Goal: Obtain resource: Obtain resource

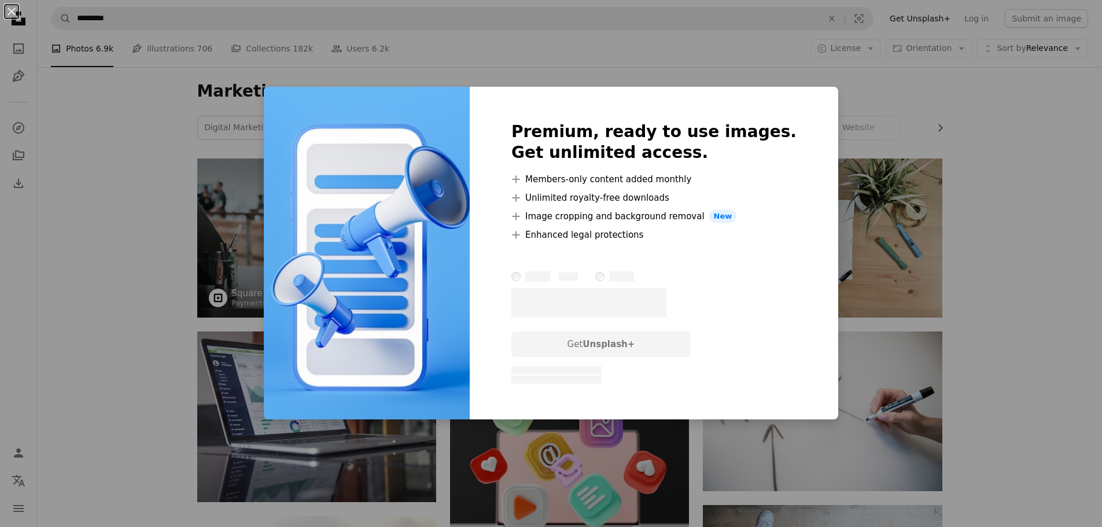
scroll to position [3938, 0]
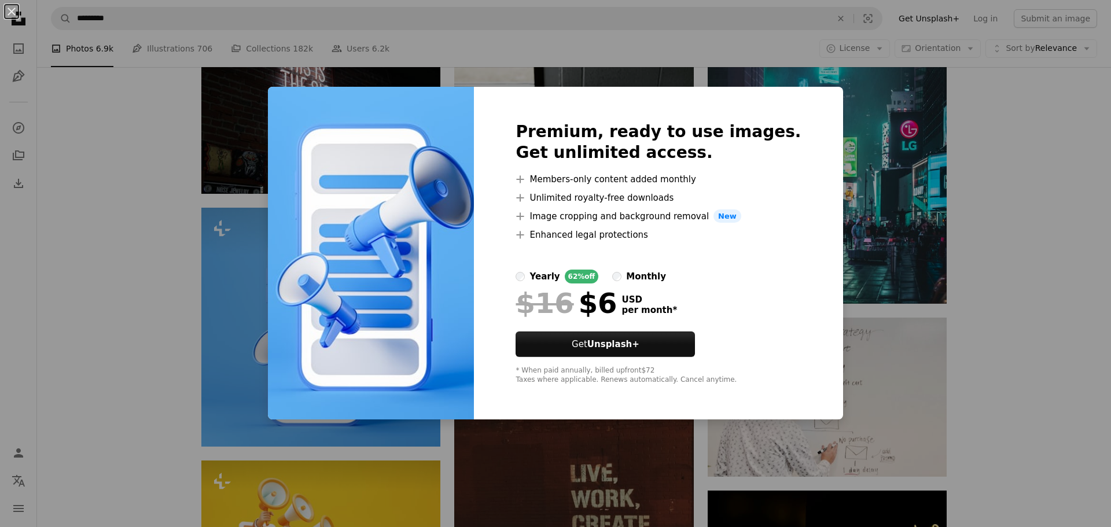
click at [868, 306] on div "An X shape Premium, ready to use images. Get unlimited access. A plus sign Memb…" at bounding box center [555, 263] width 1111 height 527
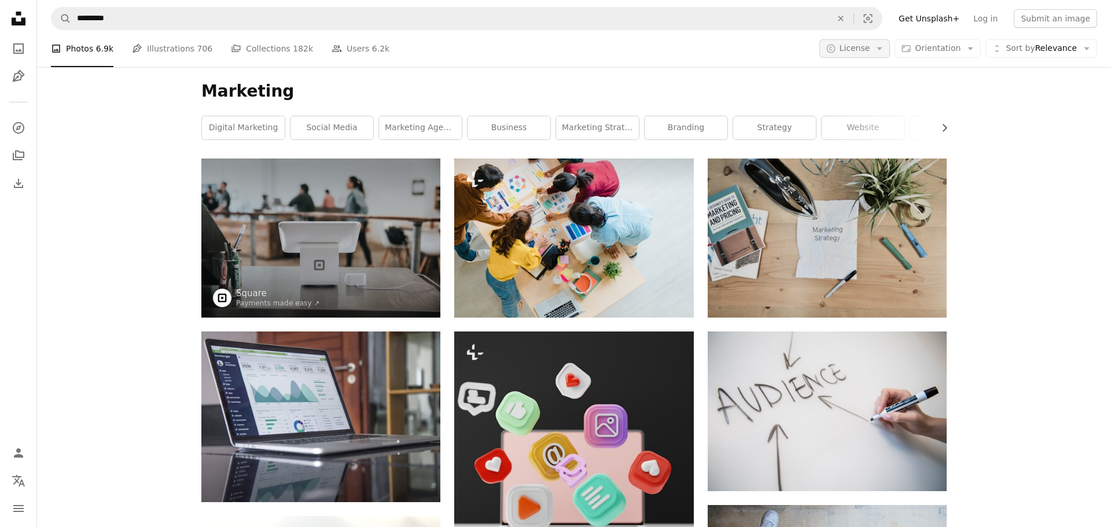
click at [865, 53] on span "License" at bounding box center [855, 47] width 31 height 9
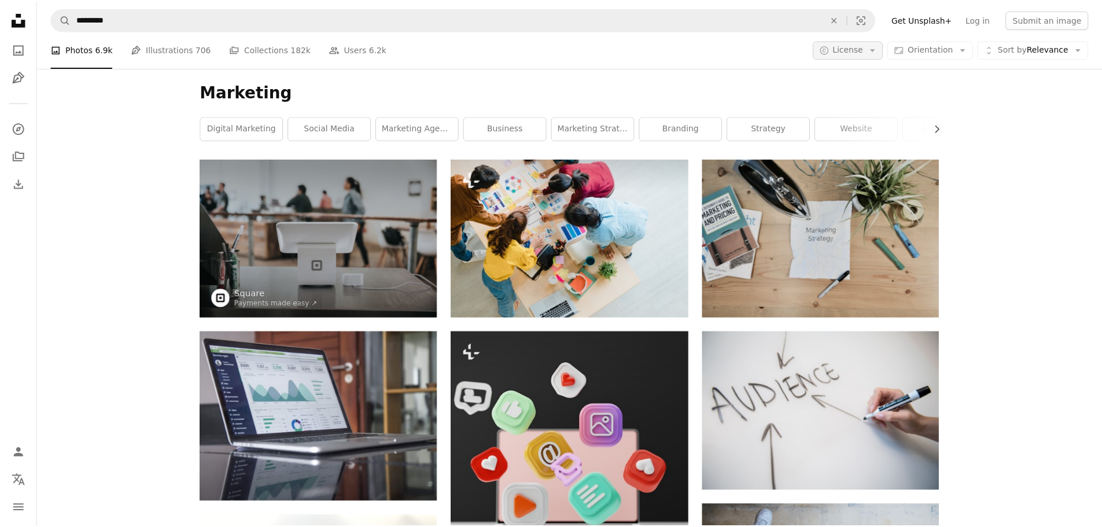
scroll to position [3938, 0]
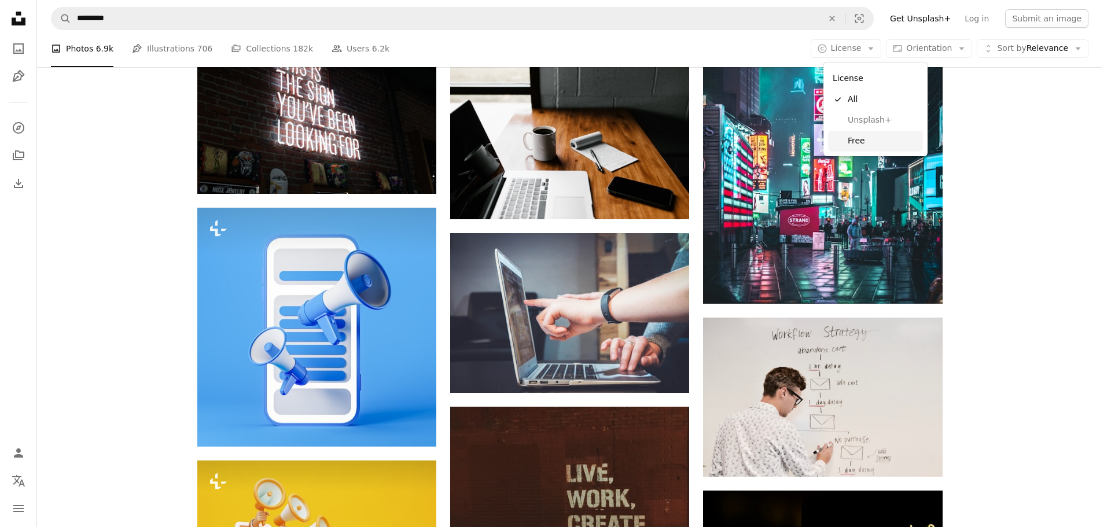
click at [848, 138] on span "Free" at bounding box center [883, 141] width 71 height 12
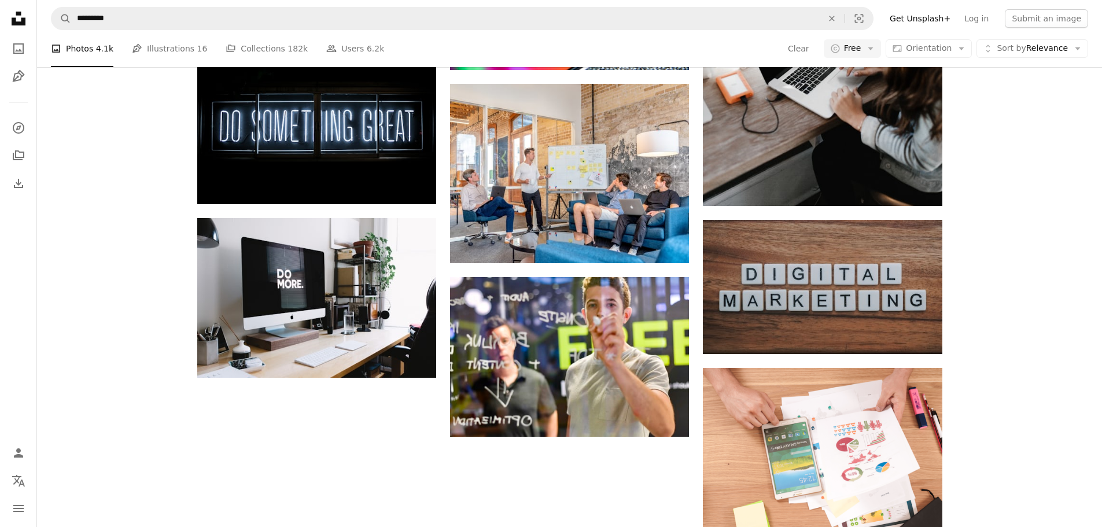
scroll to position [1100, 0]
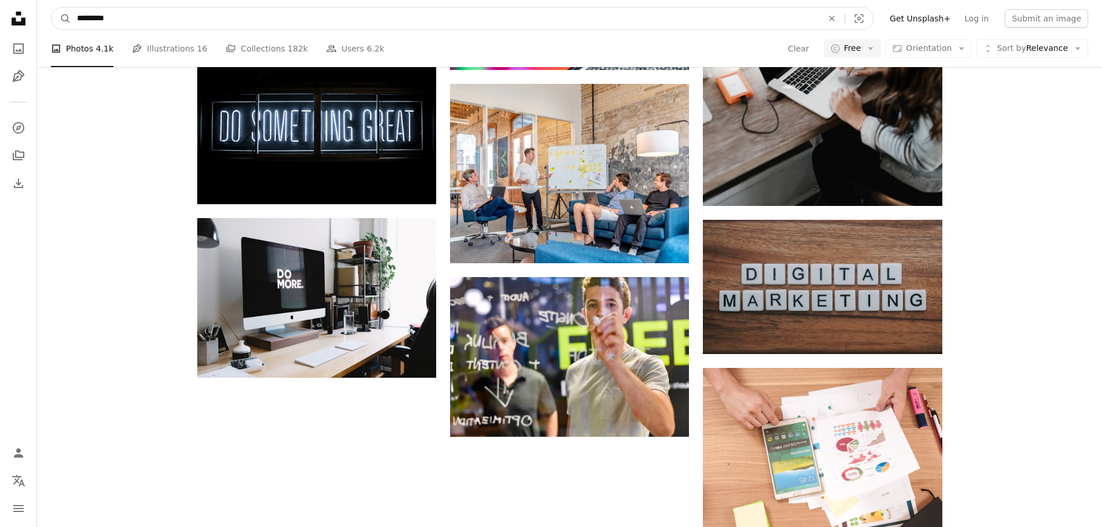
click at [192, 24] on input "*********" at bounding box center [445, 19] width 748 height 22
type input "**********"
click button "A magnifying glass" at bounding box center [62, 19] width 20 height 22
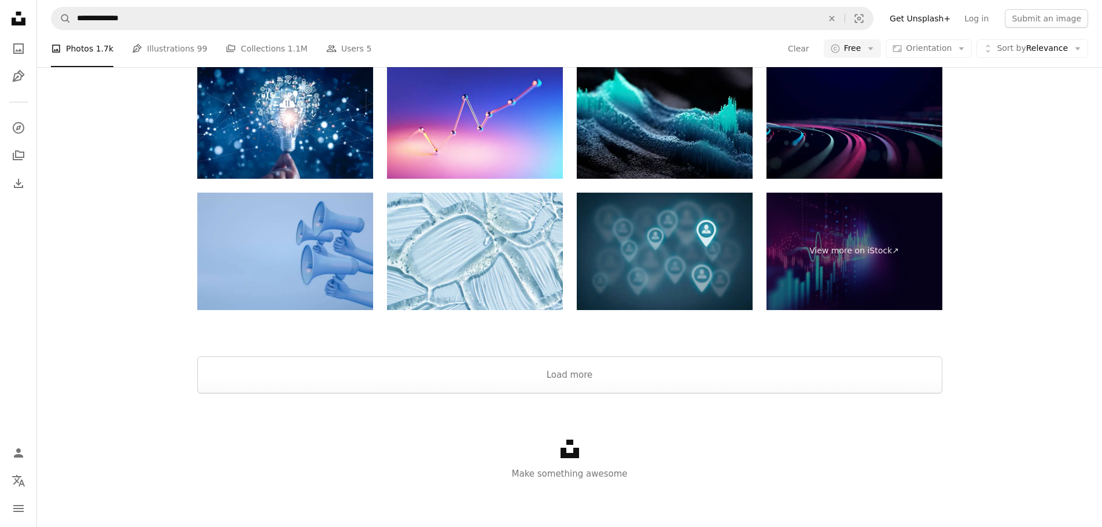
scroll to position [2431, 0]
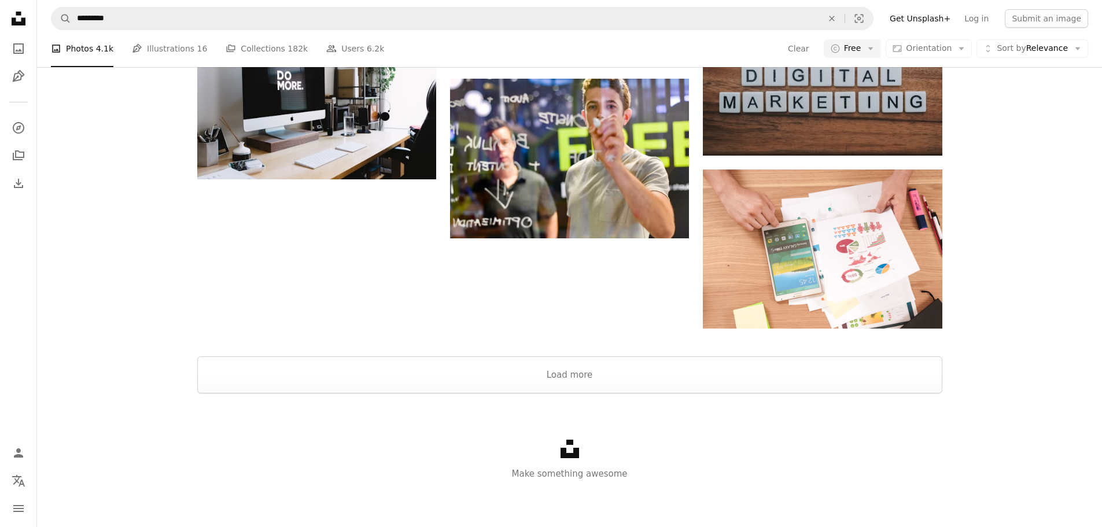
scroll to position [1562, 0]
